Goal: Information Seeking & Learning: Learn about a topic

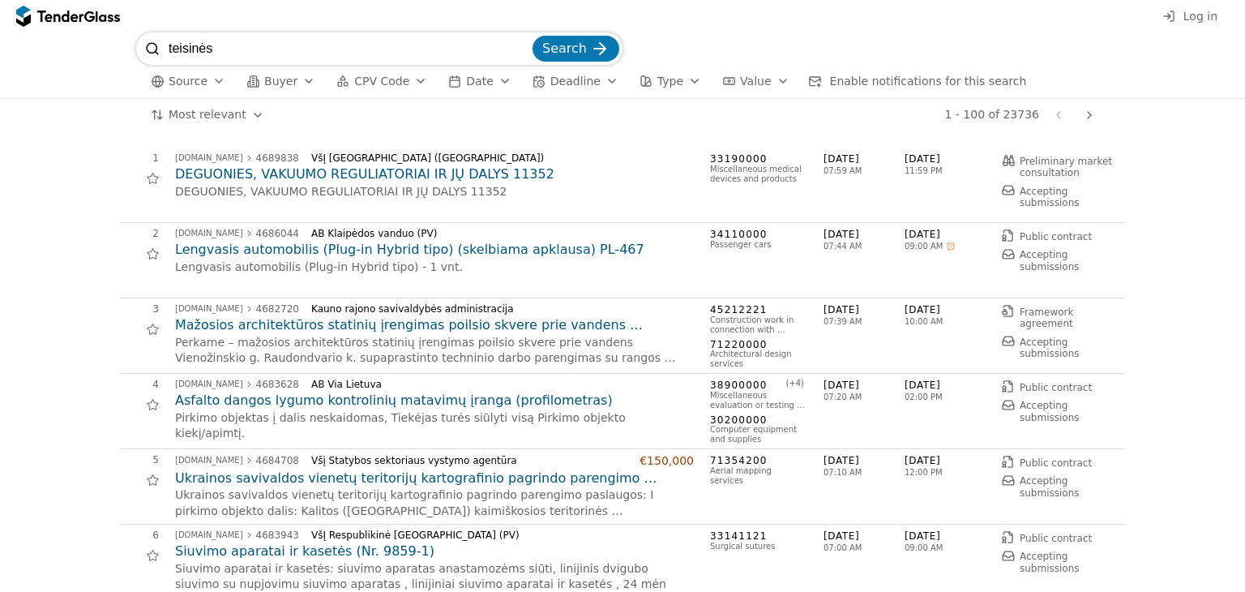
type input "teisinės"
click at [533, 36] on button "Search" at bounding box center [576, 49] width 87 height 26
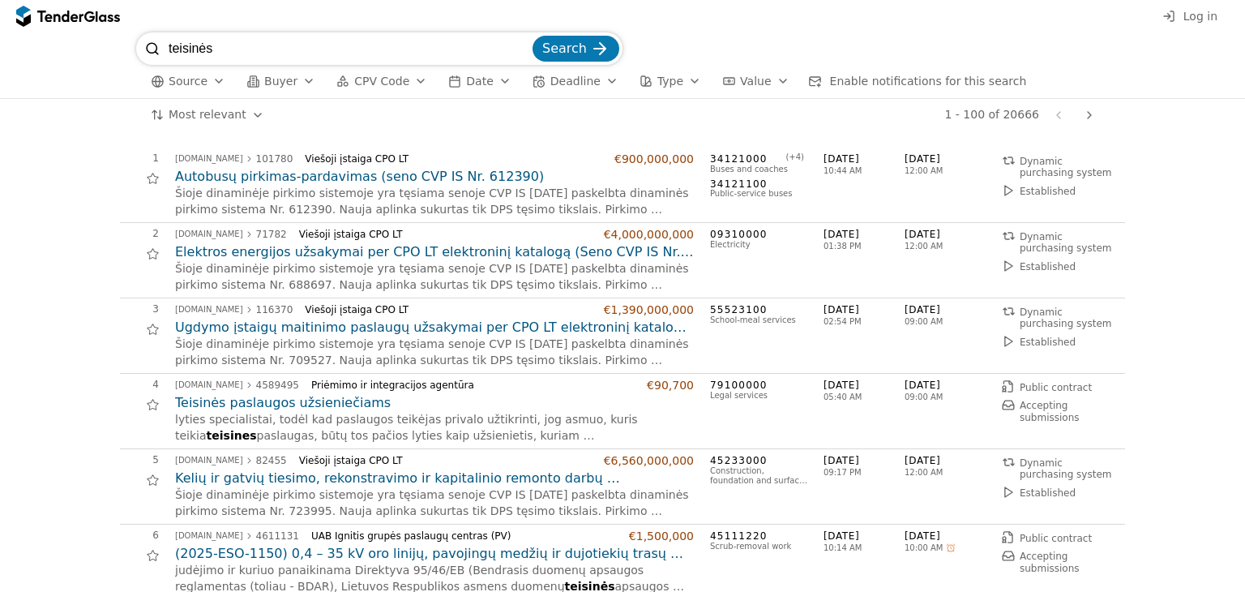
click at [379, 81] on span "CPV Code" at bounding box center [381, 81] width 55 height 13
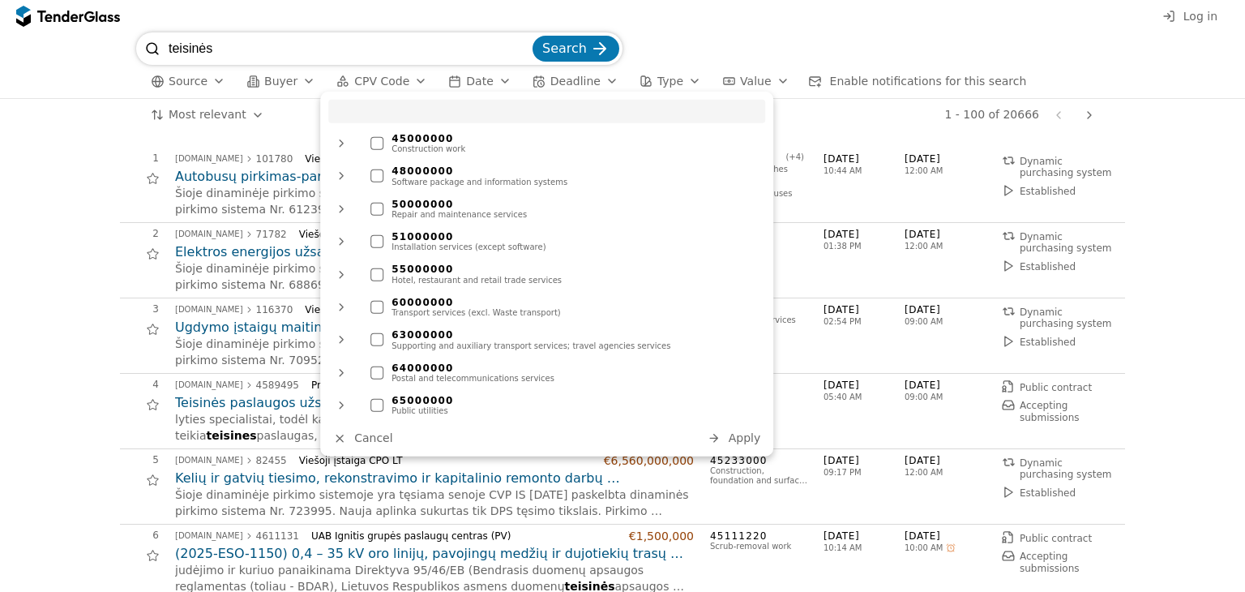
scroll to position [758, 0]
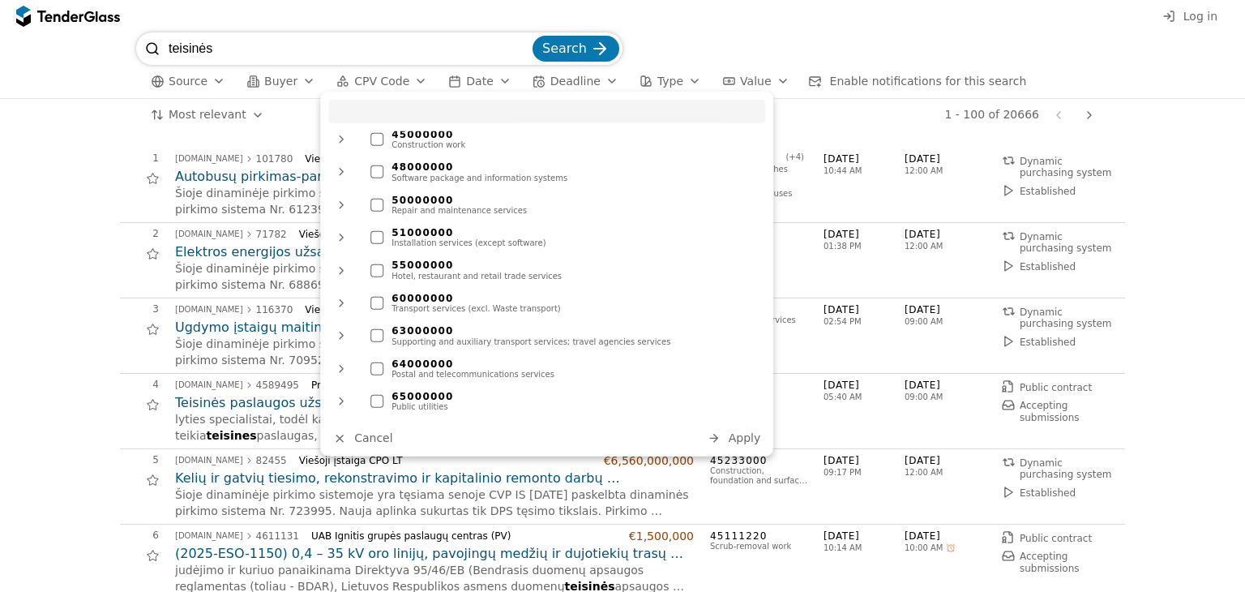
click at [473, 118] on input "search" at bounding box center [546, 112] width 437 height 24
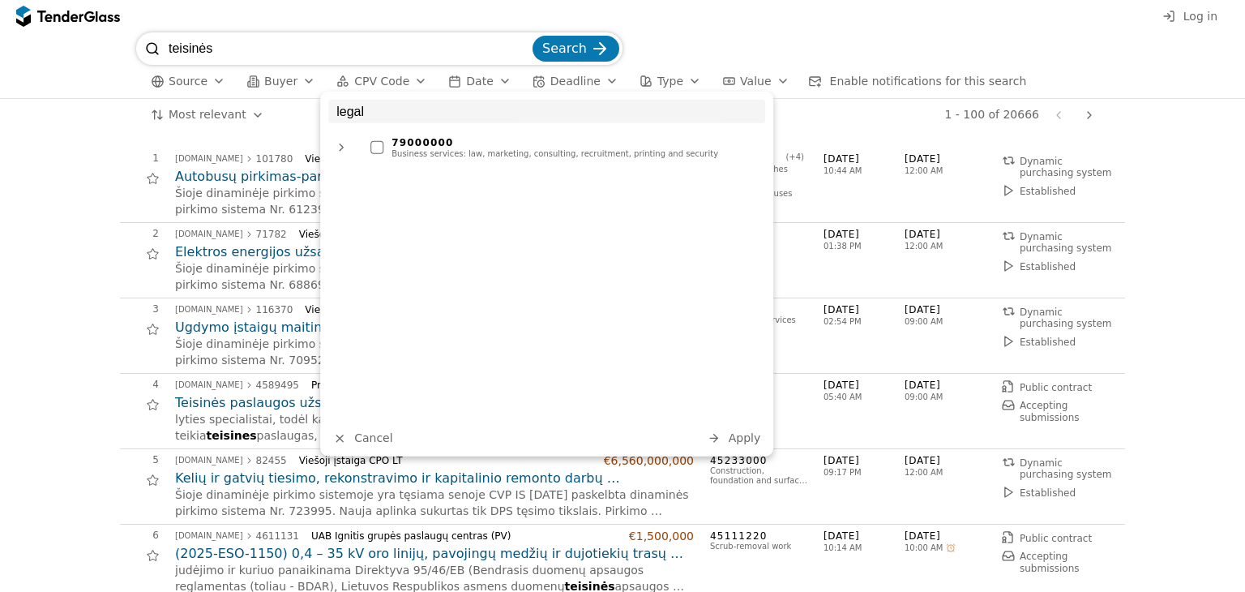
scroll to position [0, 0]
click at [373, 151] on div at bounding box center [377, 147] width 13 height 13
click at [339, 147] on div at bounding box center [341, 147] width 39 height 42
click at [339, 148] on div at bounding box center [341, 147] width 42 height 39
click at [385, 113] on input "legal" at bounding box center [546, 112] width 437 height 24
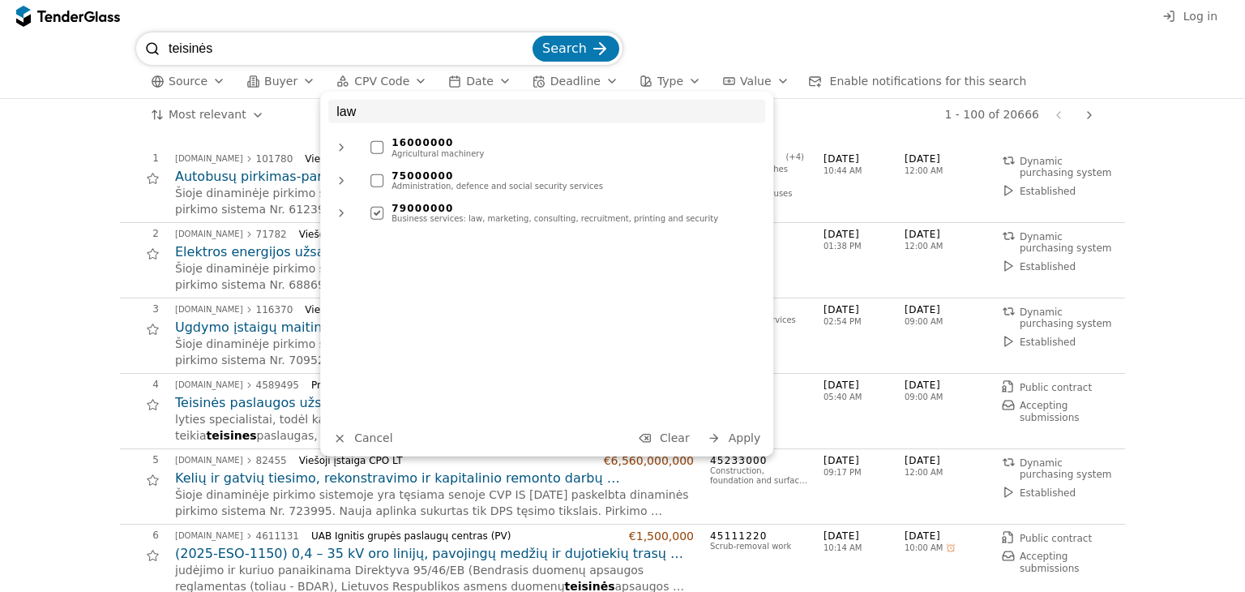
type input "law"
click at [336, 181] on div at bounding box center [341, 181] width 39 height 42
click at [343, 182] on div at bounding box center [341, 181] width 39 height 42
click at [735, 435] on span "Apply" at bounding box center [745, 437] width 32 height 13
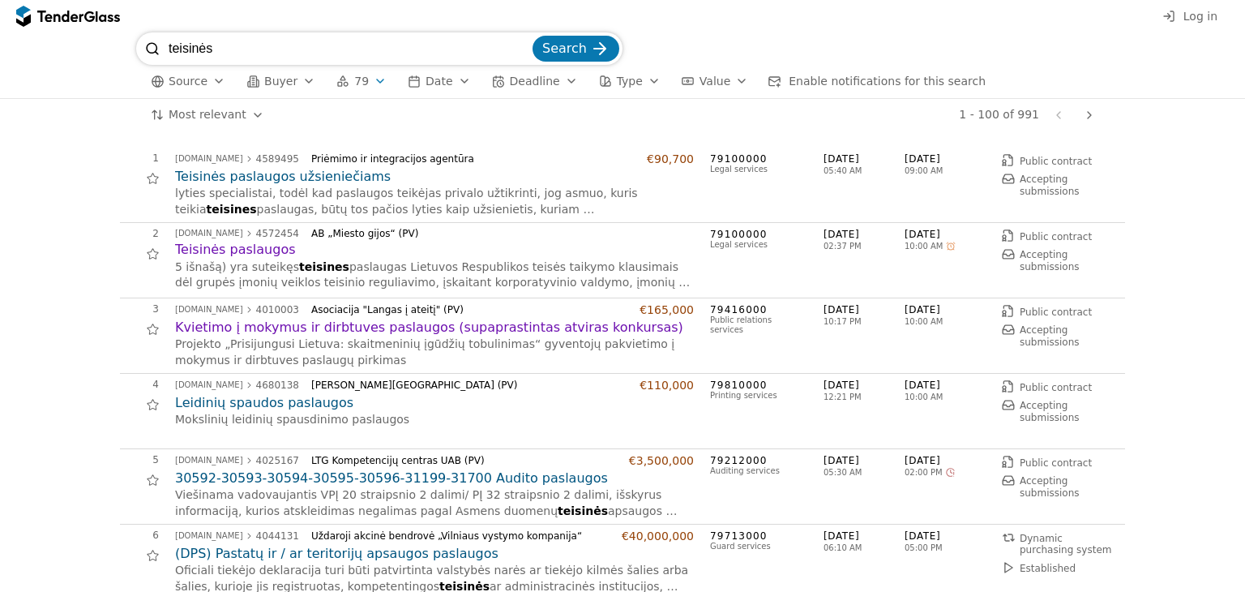
click at [364, 47] on input "teisinės" at bounding box center [349, 48] width 361 height 32
click at [525, 49] on input "teisinės" at bounding box center [349, 48] width 361 height 32
click at [558, 52] on span "Search" at bounding box center [564, 48] width 45 height 15
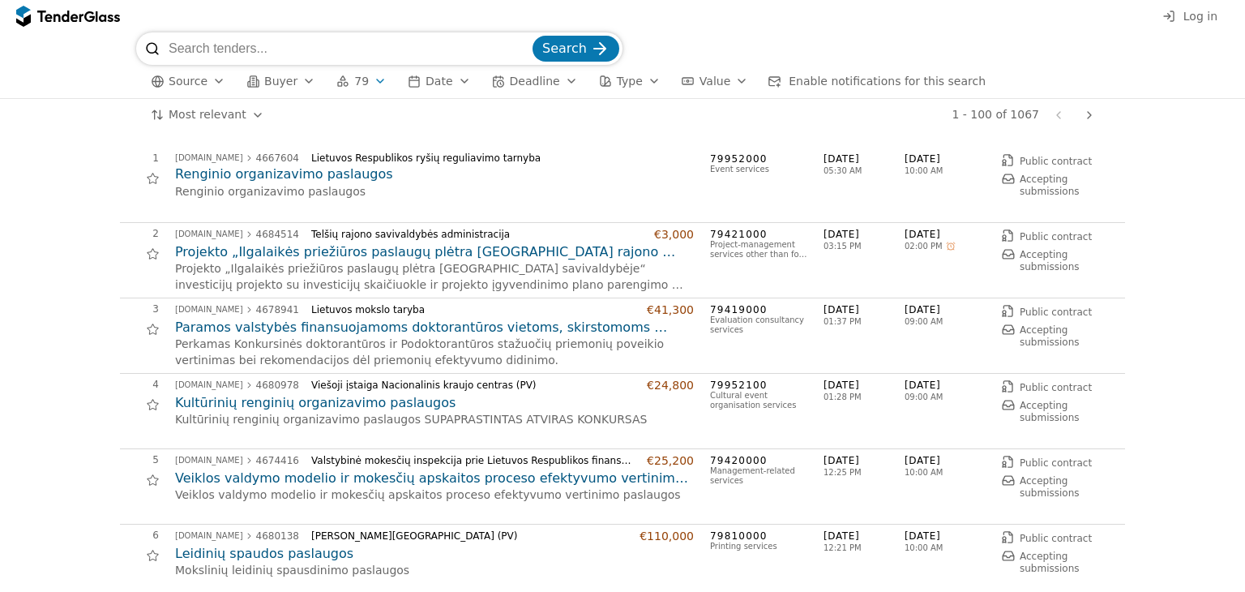
click at [428, 84] on span "Date" at bounding box center [439, 81] width 27 height 13
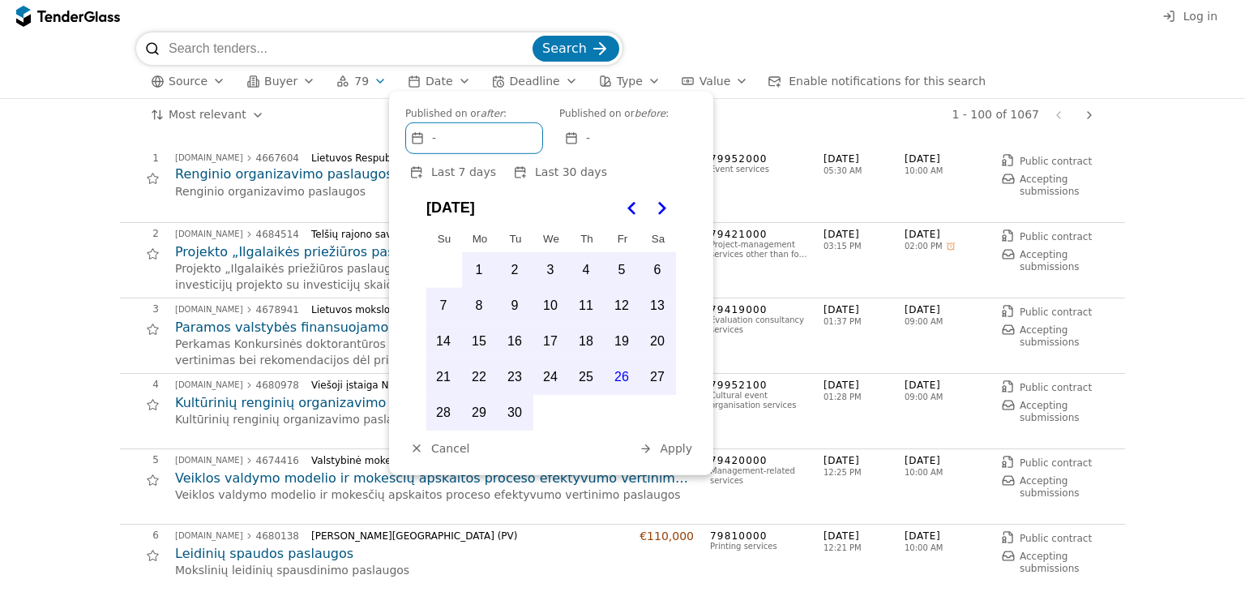
click at [428, 84] on span "Date" at bounding box center [439, 81] width 27 height 13
click at [519, 79] on span "Deadline" at bounding box center [535, 81] width 50 height 13
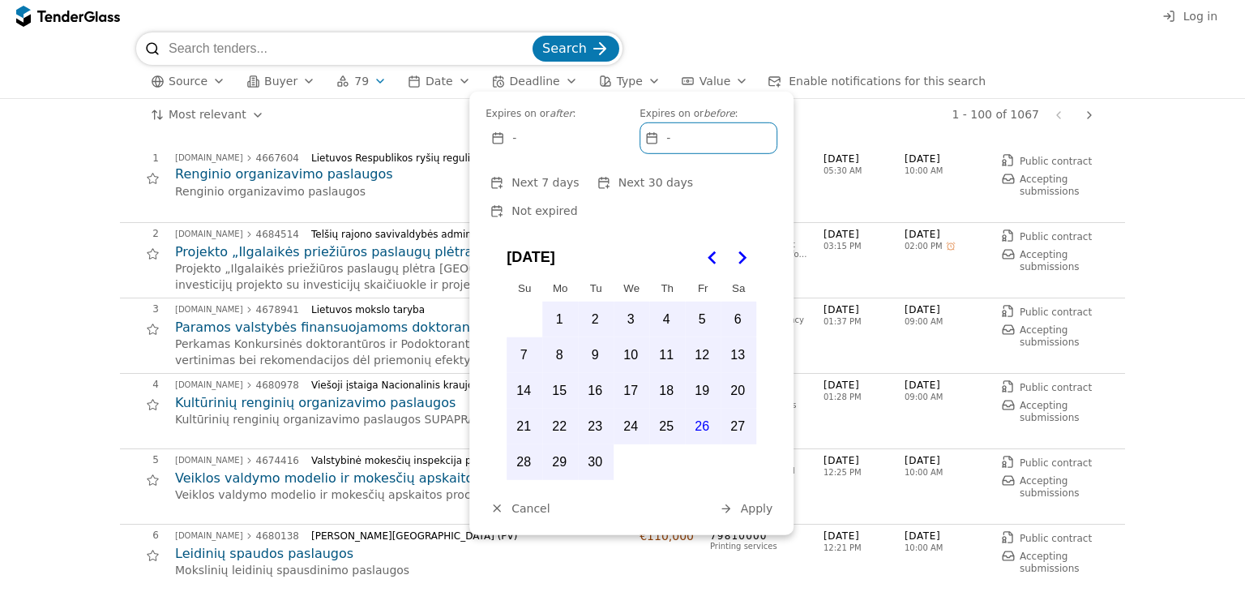
click at [617, 85] on span "Type" at bounding box center [630, 81] width 26 height 13
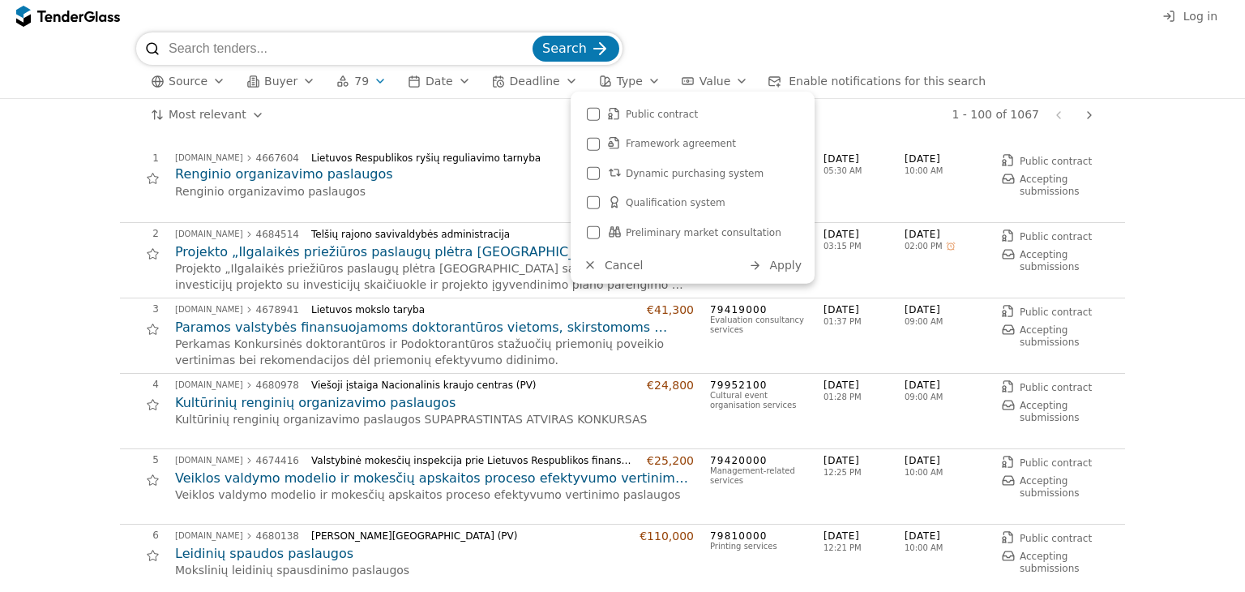
click at [700, 78] on span "Value" at bounding box center [715, 81] width 31 height 13
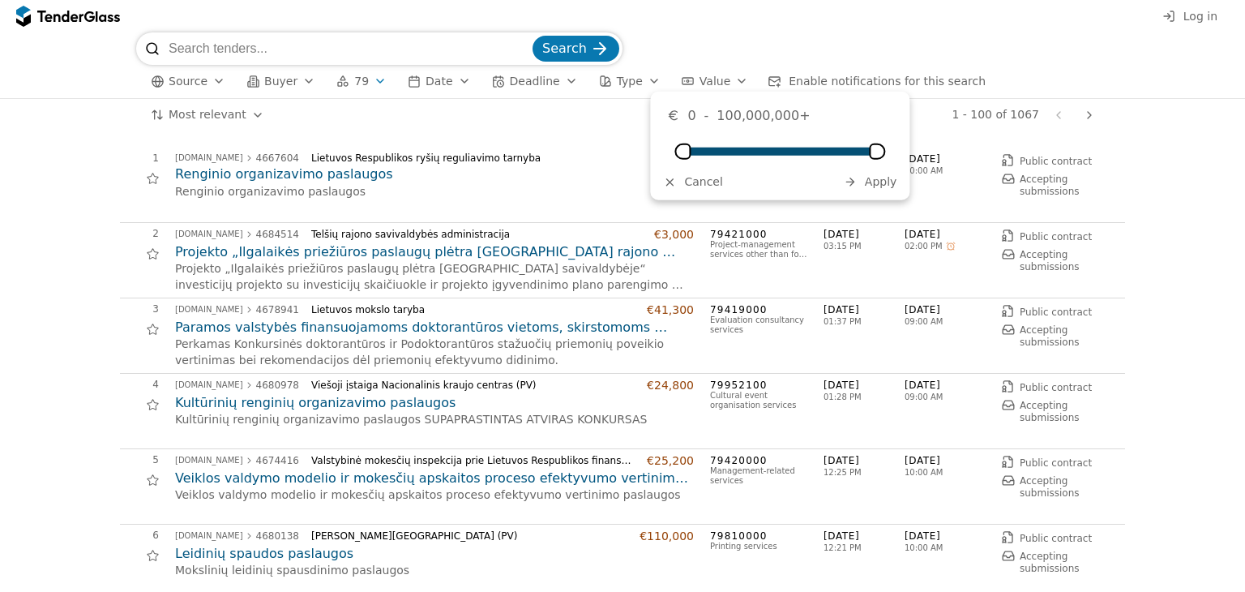
click at [434, 82] on span "Date" at bounding box center [439, 81] width 27 height 13
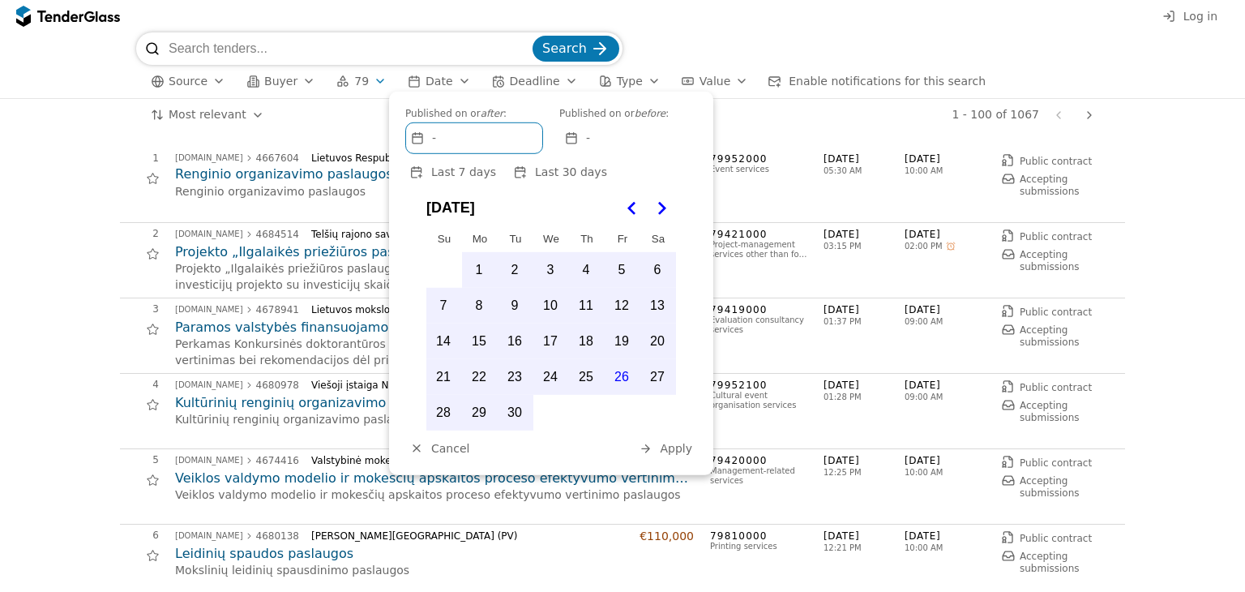
click at [360, 82] on button "79" at bounding box center [361, 81] width 63 height 20
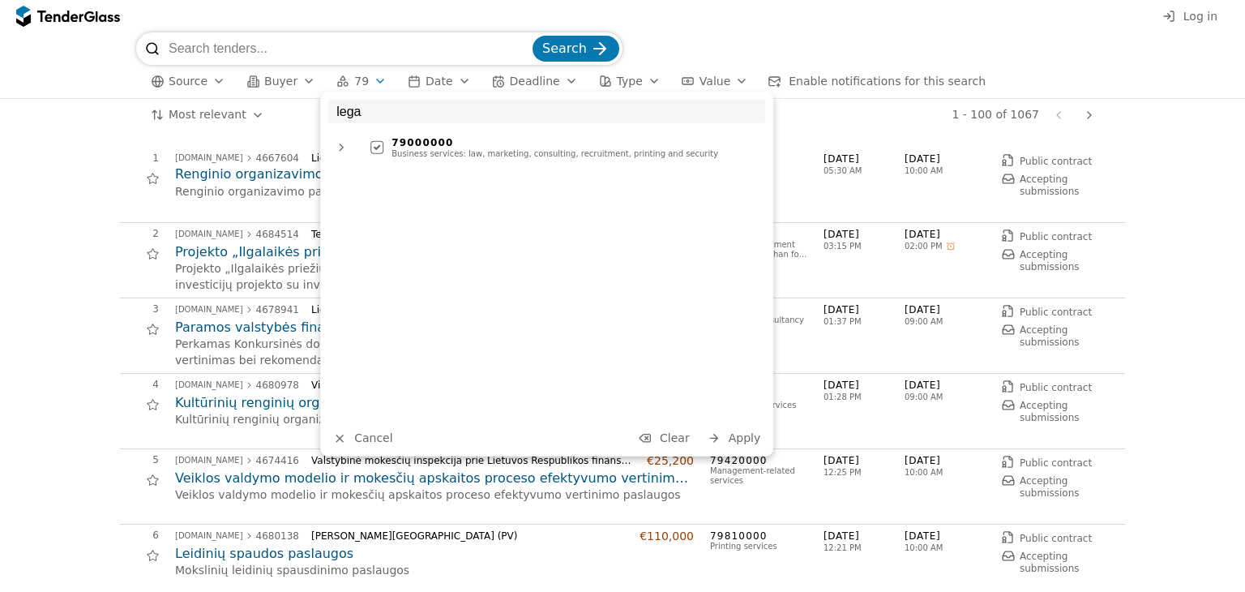
type input "lega"
click at [734, 439] on span "Apply" at bounding box center [745, 437] width 32 height 13
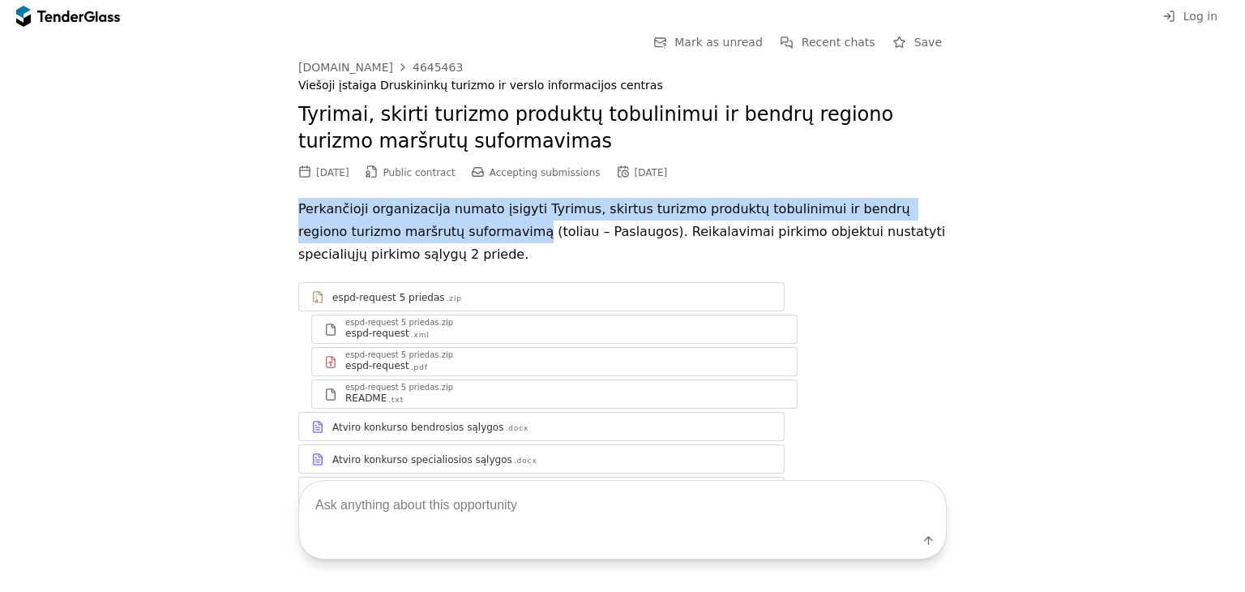
drag, startPoint x: 292, startPoint y: 209, endPoint x: 420, endPoint y: 229, distance: 129.6
click at [420, 229] on p "Perkančioji organizacija numato įsigyti Tyrimus, skirtus turizmo produktų tobul…" at bounding box center [622, 232] width 649 height 68
copy p "Perkančioji organizacija numato įsigyti Tyrimus, skirtus turizmo produktų tobul…"
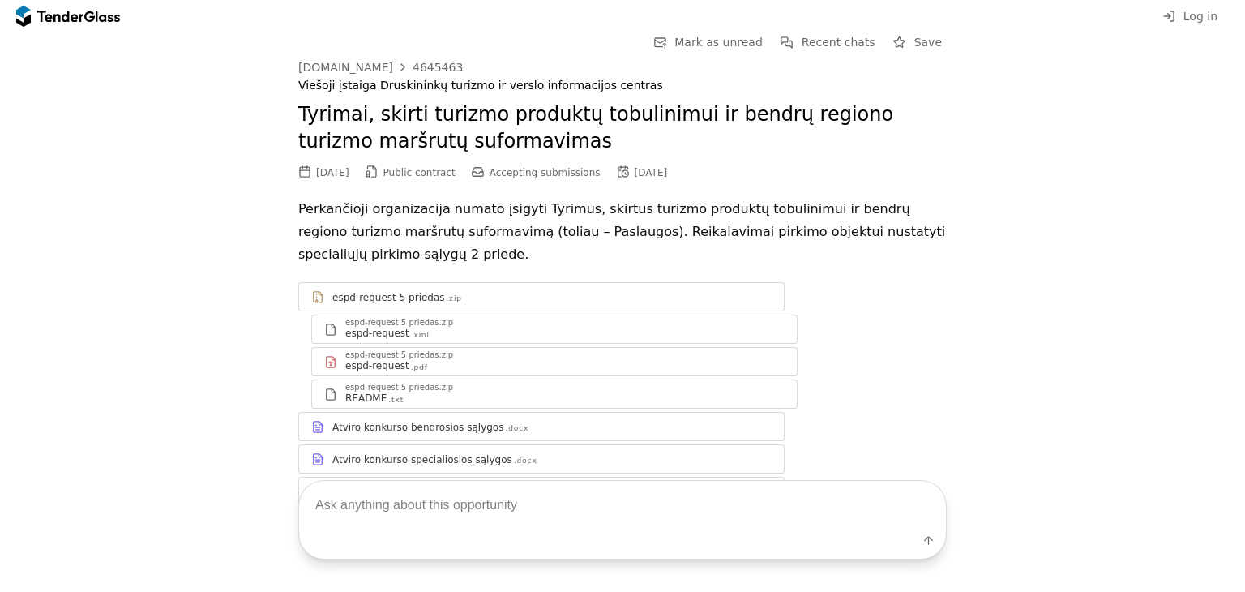
click at [585, 242] on p "Perkančioji organizacija numato įsigyti Tyrimus, skirtus turizmo produktų tobul…" at bounding box center [622, 232] width 649 height 68
click at [298, 212] on p "Perkančioji organizacija numato įsigyti Tyrimus, skirtus turizmo produktų tobul…" at bounding box center [622, 232] width 649 height 68
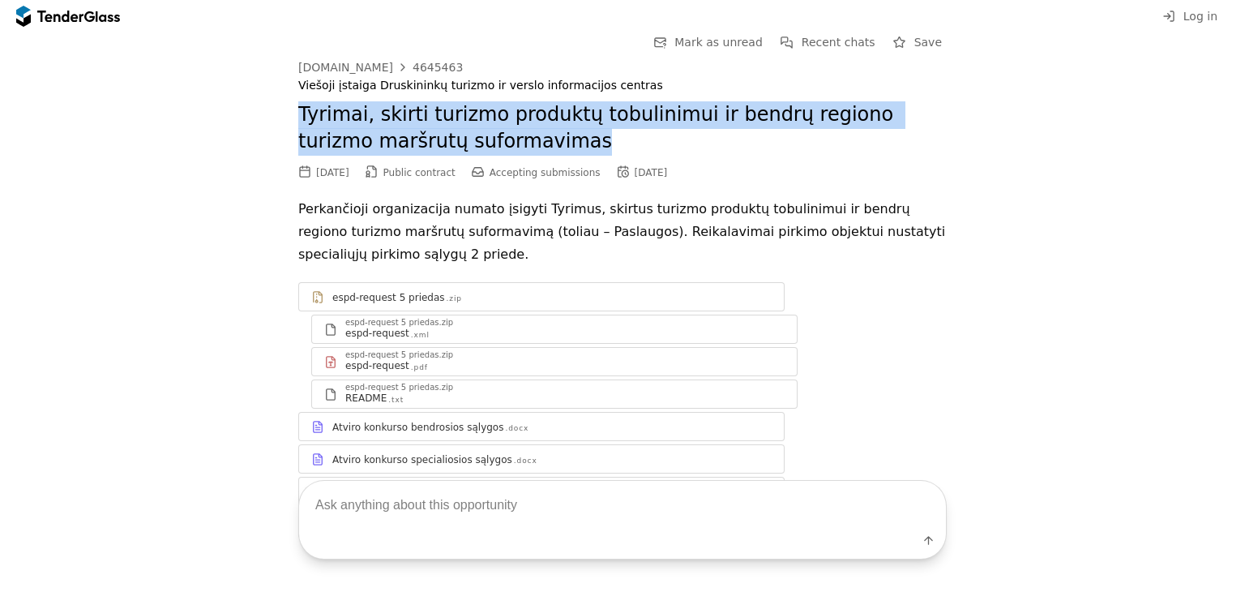
drag, startPoint x: 293, startPoint y: 108, endPoint x: 552, endPoint y: 139, distance: 260.6
click at [552, 139] on h2 "Tyrimai, skirti turizmo produktų tobulinimui ir bendrų regiono turizmo maršrutų…" at bounding box center [622, 128] width 649 height 54
copy h2 "Tyrimai, skirti turizmo produktų tobulinimui ir bendrų regiono turizmo maršrutų…"
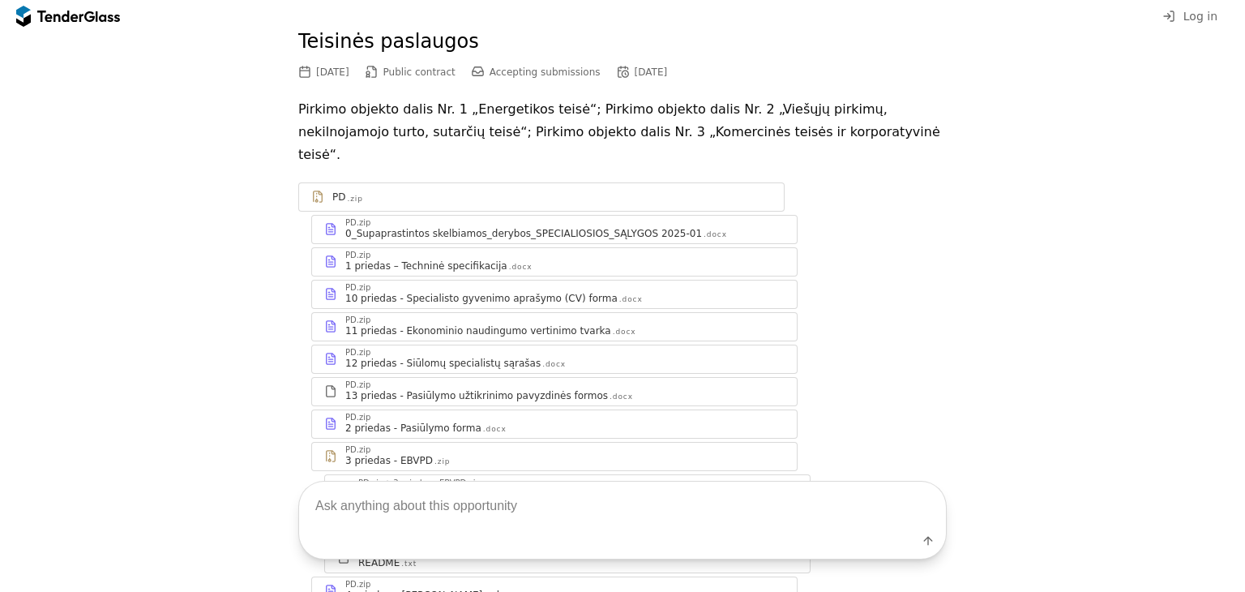
scroll to position [71, 0]
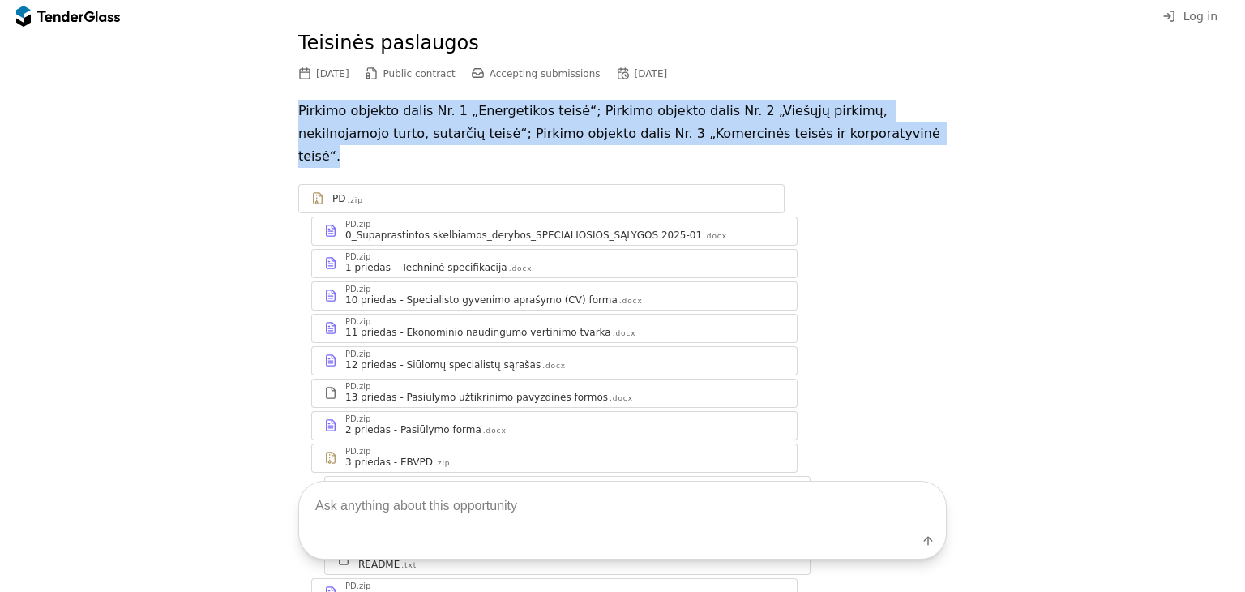
drag, startPoint x: 292, startPoint y: 107, endPoint x: 794, endPoint y: 125, distance: 502.2
click at [794, 125] on p "Pirkimo objekto dalis Nr. 1 „Energetikos teisė“; Pirkimo objekto dalis Nr. 2 „V…" at bounding box center [622, 134] width 649 height 68
copy p "Pirkimo objekto dalis Nr. 1 „Energetikos teisė“; Pirkimo objekto dalis Nr. 2 „V…"
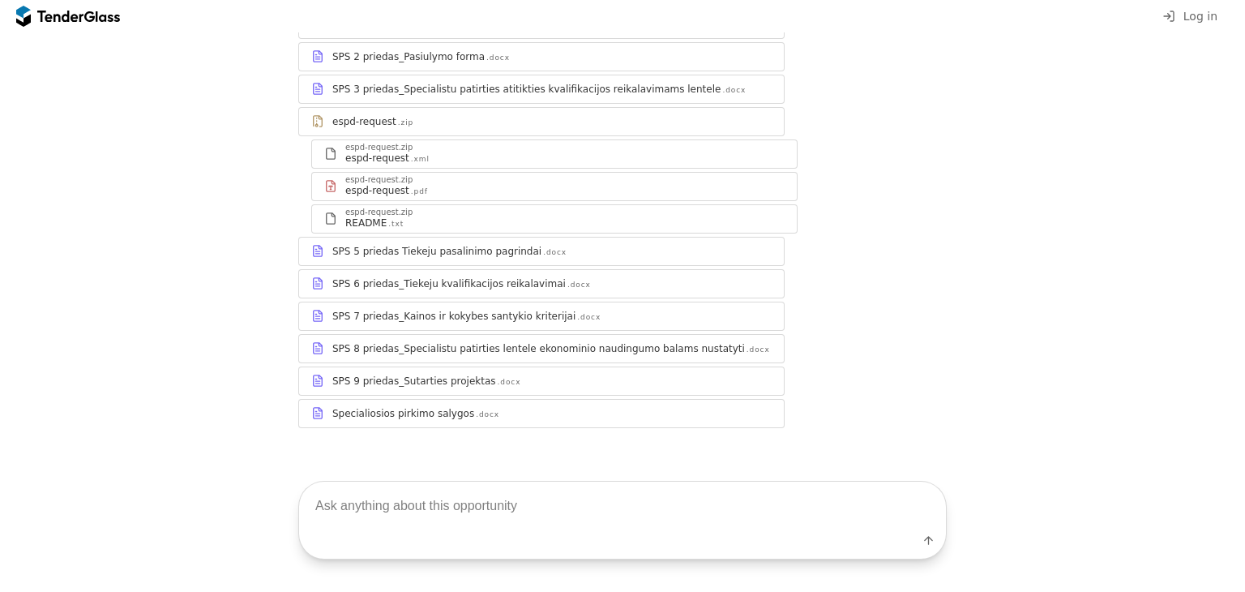
scroll to position [289, 0]
